Goal: Task Accomplishment & Management: Use online tool/utility

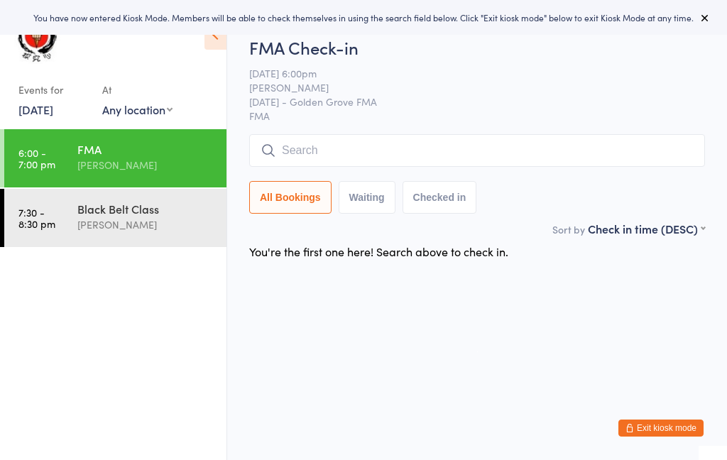
click at [495, 158] on input "search" at bounding box center [477, 150] width 456 height 33
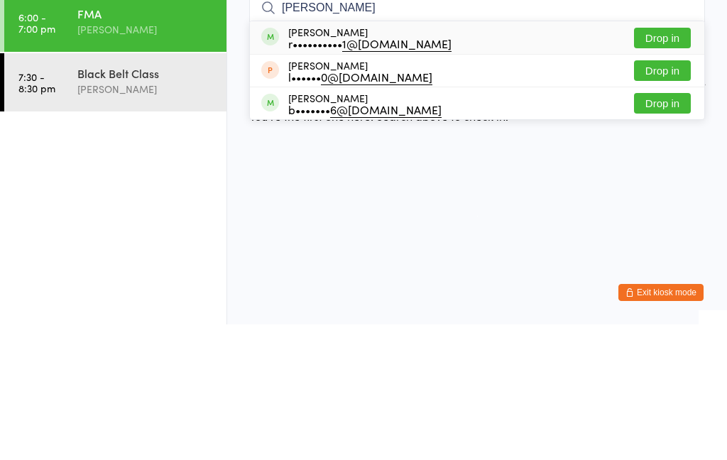
type input "Richard"
click at [342, 162] on div "Richard Taylor r•••••••••• 1@gmail.com" at bounding box center [369, 173] width 163 height 23
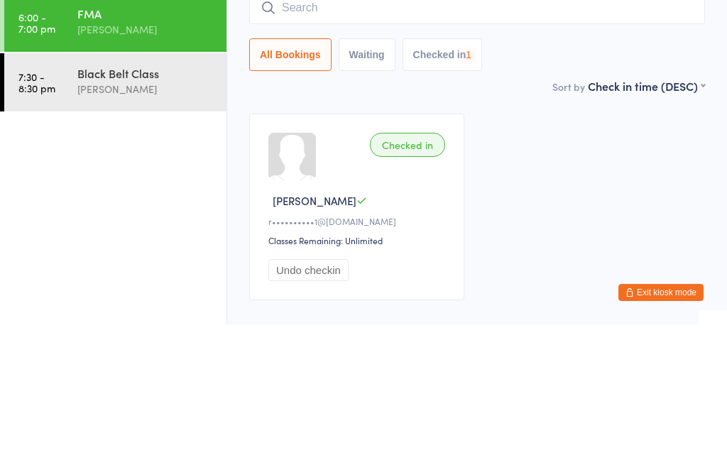
click at [416, 127] on input "search" at bounding box center [477, 143] width 456 height 33
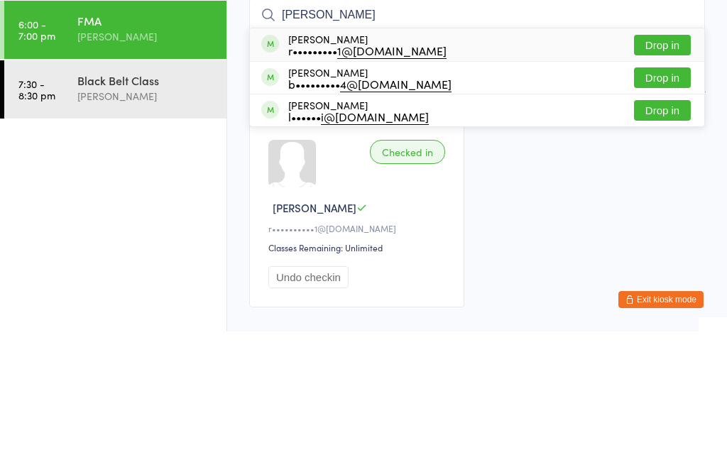
type input "Evans"
click at [334, 173] on div "r••••••••• 1@gmail.com" at bounding box center [367, 178] width 158 height 11
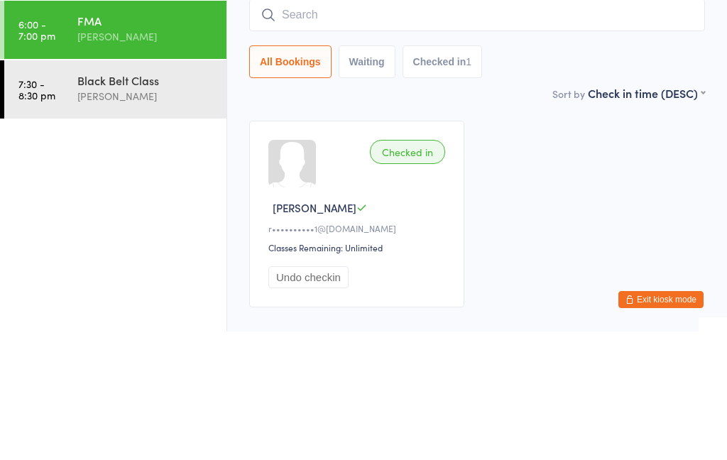
click at [386, 127] on input "search" at bounding box center [477, 143] width 456 height 33
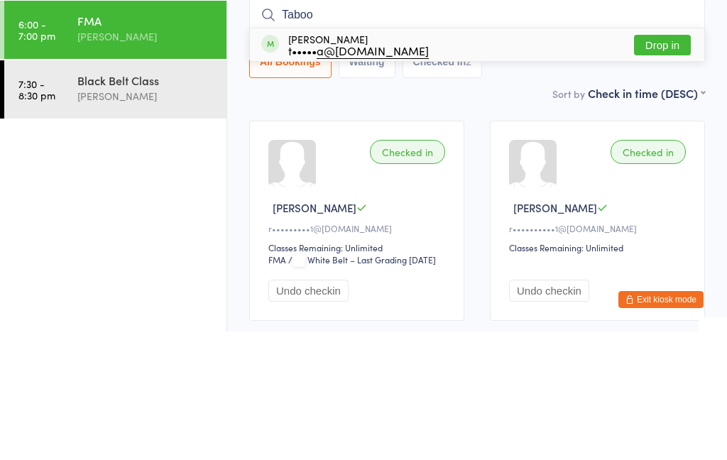
type input "Taboo"
click at [332, 173] on div "t••••• a@gmail.com" at bounding box center [358, 178] width 141 height 11
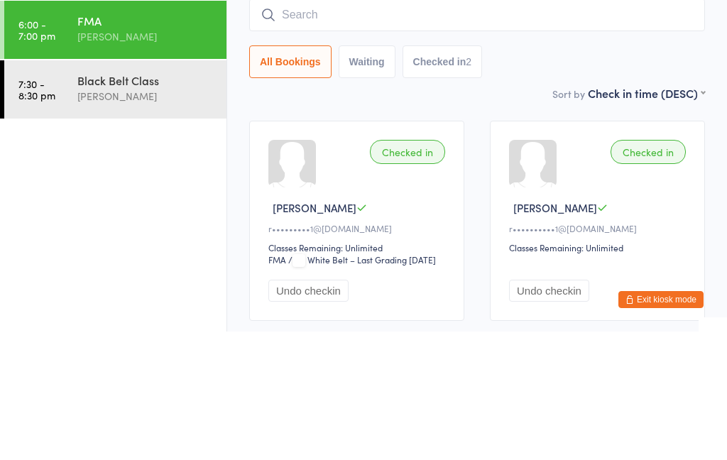
click at [380, 127] on input "search" at bounding box center [477, 143] width 456 height 33
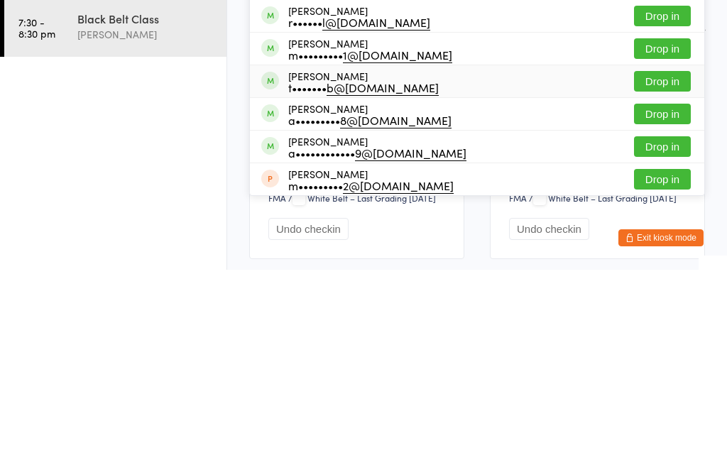
type input "Harris"
click at [335, 272] on div "t••••••• b@gmail.com" at bounding box center [363, 277] width 151 height 11
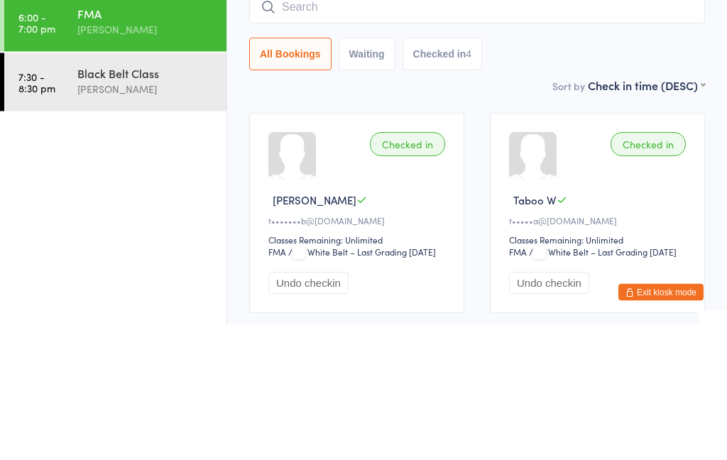
click at [381, 127] on input "search" at bounding box center [477, 143] width 456 height 33
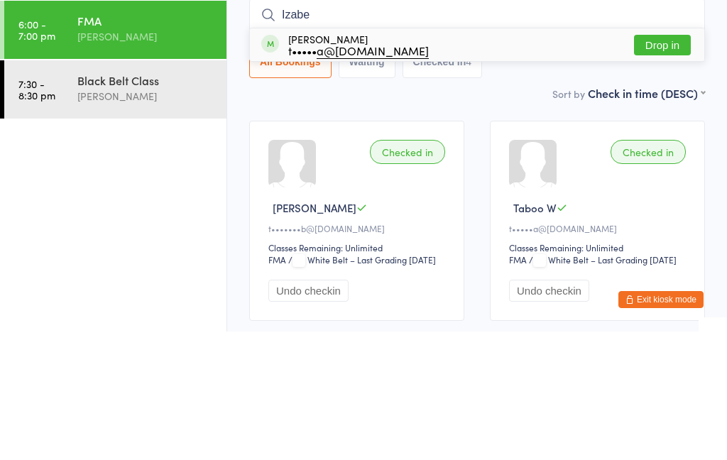
type input "Izabe"
click at [316, 173] on div "t••••• a@gmail.com" at bounding box center [358, 178] width 141 height 11
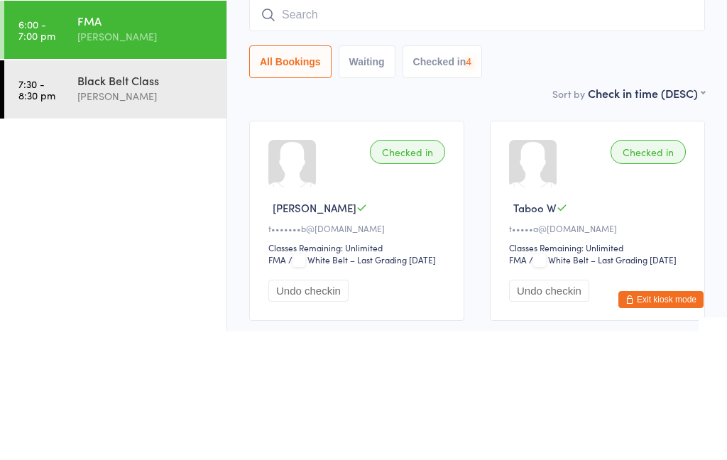
click at [181, 201] on div "Black Belt Class" at bounding box center [145, 209] width 137 height 16
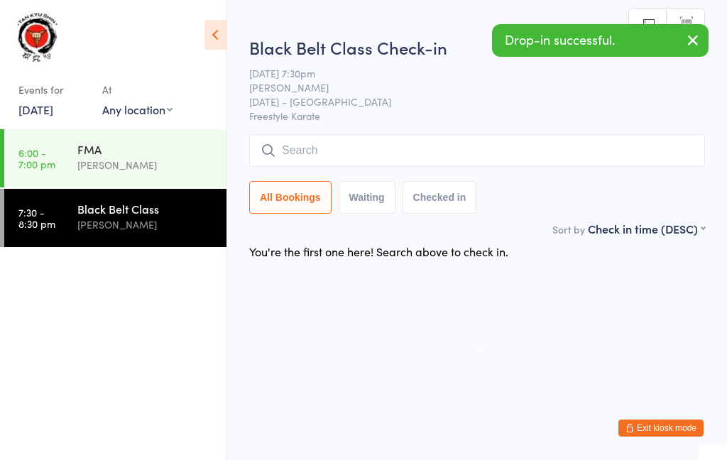
click at [374, 154] on input "search" at bounding box center [477, 150] width 456 height 33
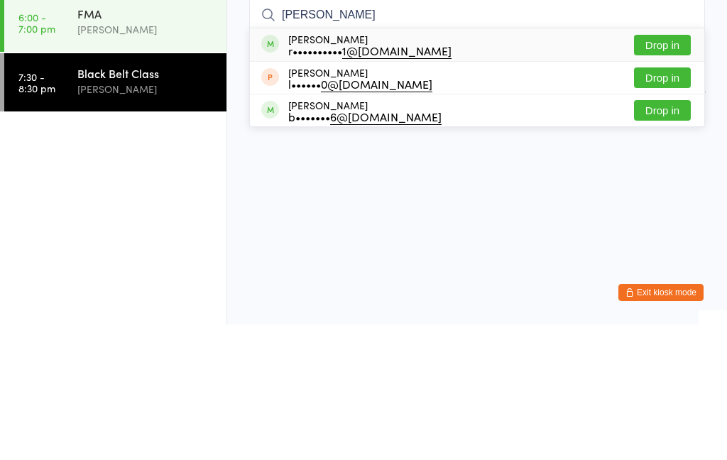
type input "Richard"
click at [327, 180] on div "r•••••••••• 1@gmail.com" at bounding box center [369, 185] width 163 height 11
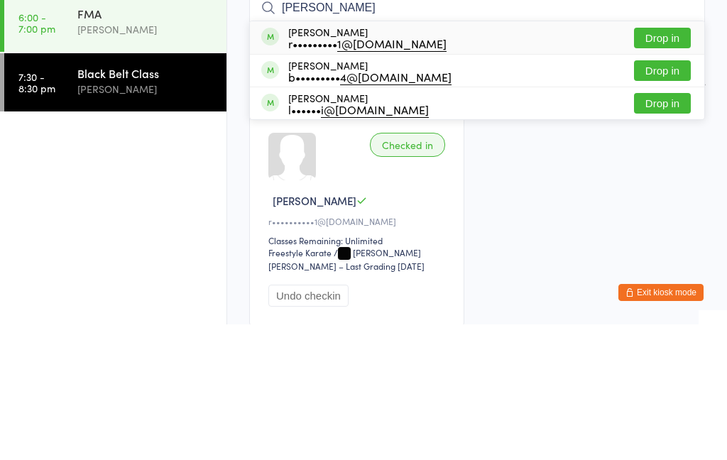
type input "evans"
click at [320, 162] on div "Robert Evans r••••••••• 1@gmail.com" at bounding box center [367, 173] width 158 height 23
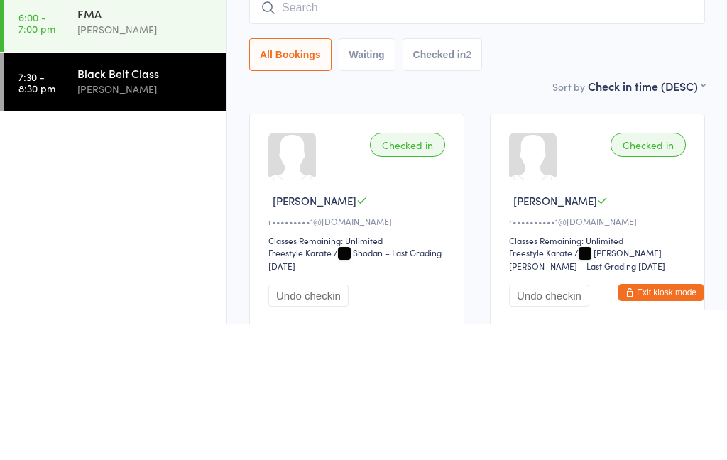
click at [190, 141] on div "FMA" at bounding box center [145, 149] width 137 height 16
